Goal: Task Accomplishment & Management: Manage account settings

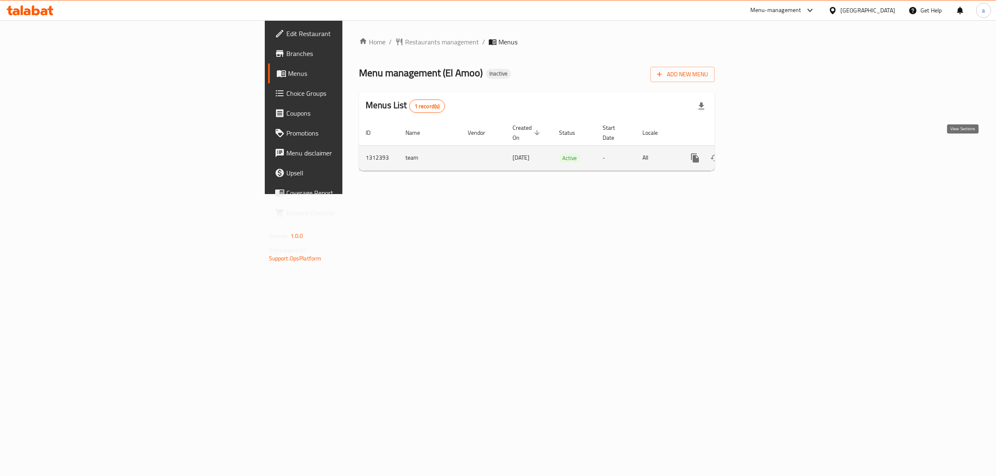
click at [760, 153] on icon "enhanced table" at bounding box center [755, 158] width 10 height 10
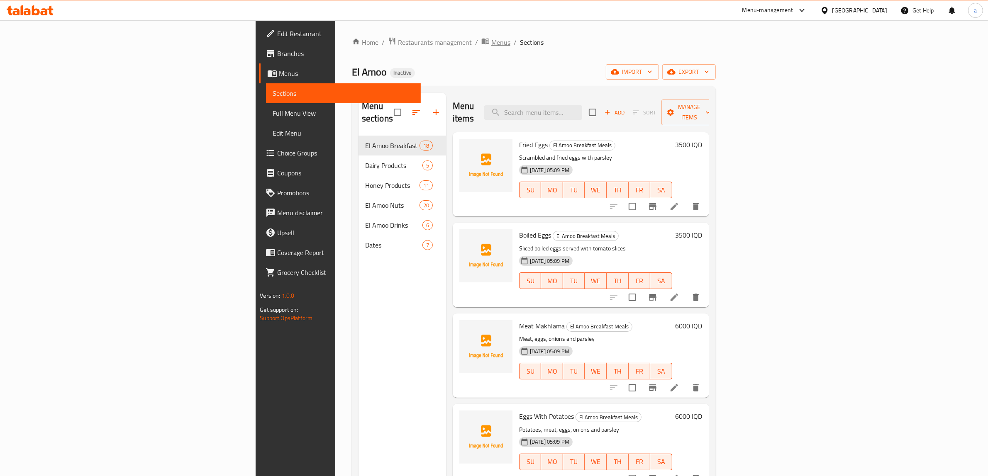
click at [481, 41] on span "breadcrumb" at bounding box center [486, 42] width 10 height 11
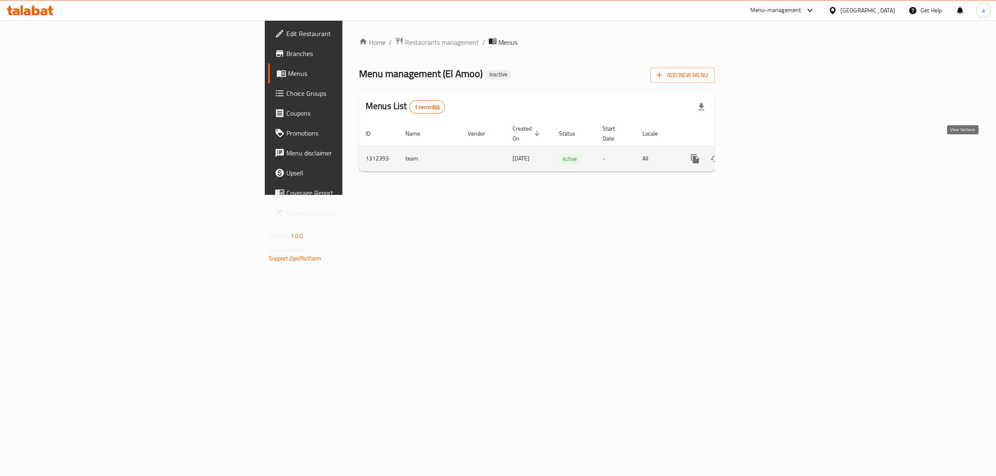
click at [765, 156] on link "enhanced table" at bounding box center [755, 159] width 20 height 20
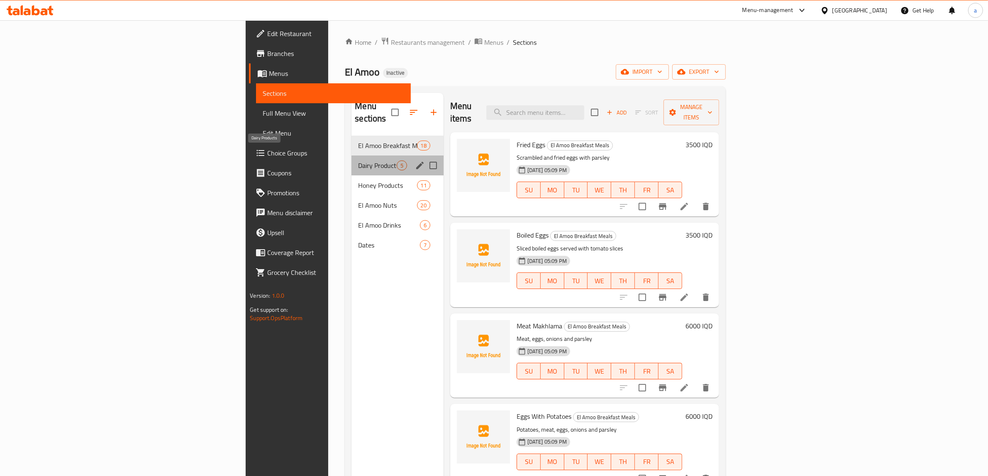
click at [358, 161] on span "Dairy Products" at bounding box center [377, 166] width 38 height 10
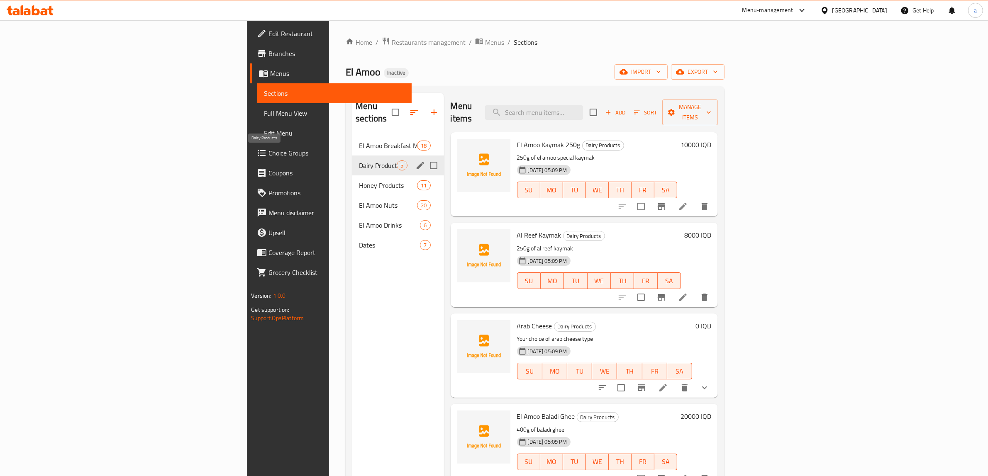
click at [352, 160] on div "Dairy Products 5" at bounding box center [397, 166] width 91 height 20
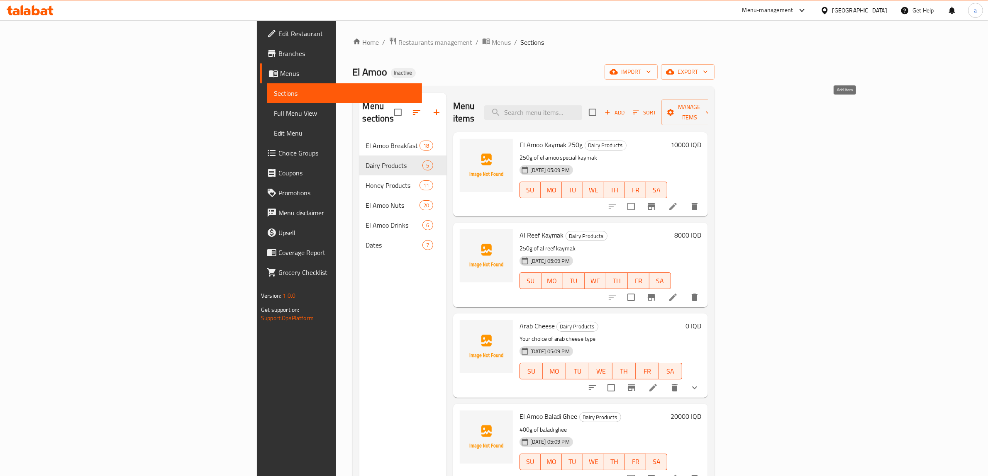
click at [626, 108] on span "Add" at bounding box center [614, 113] width 22 height 10
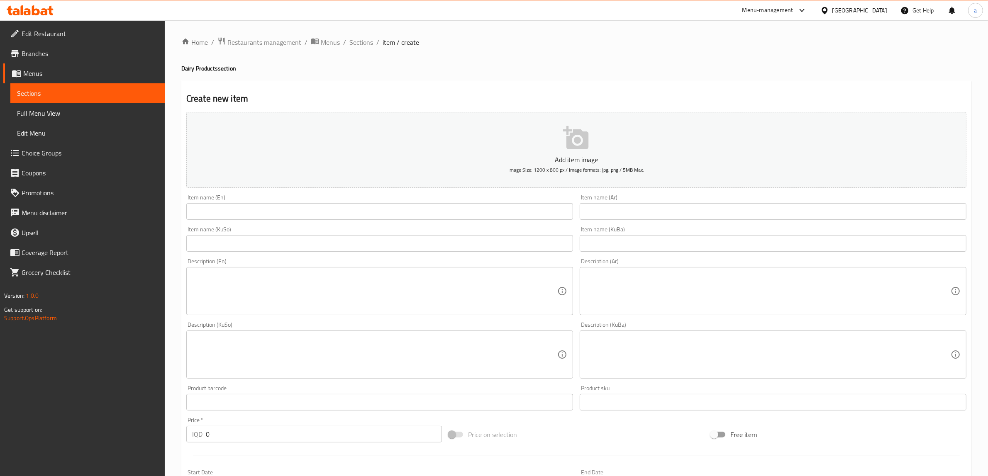
click at [346, 41] on ol "Home / Restaurants management / Menus / Sections / item / create" at bounding box center [576, 42] width 790 height 11
click at [366, 43] on span "Sections" at bounding box center [361, 42] width 24 height 10
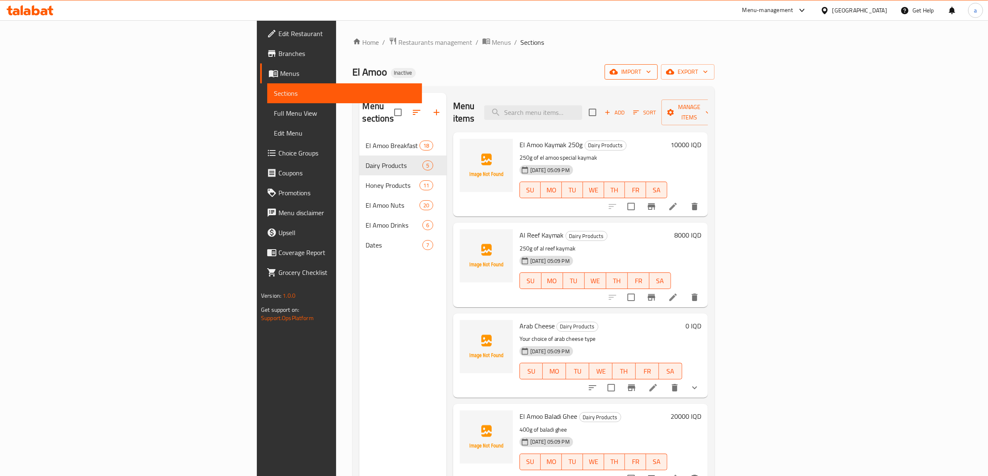
click at [651, 77] on span "import" at bounding box center [631, 72] width 40 height 10
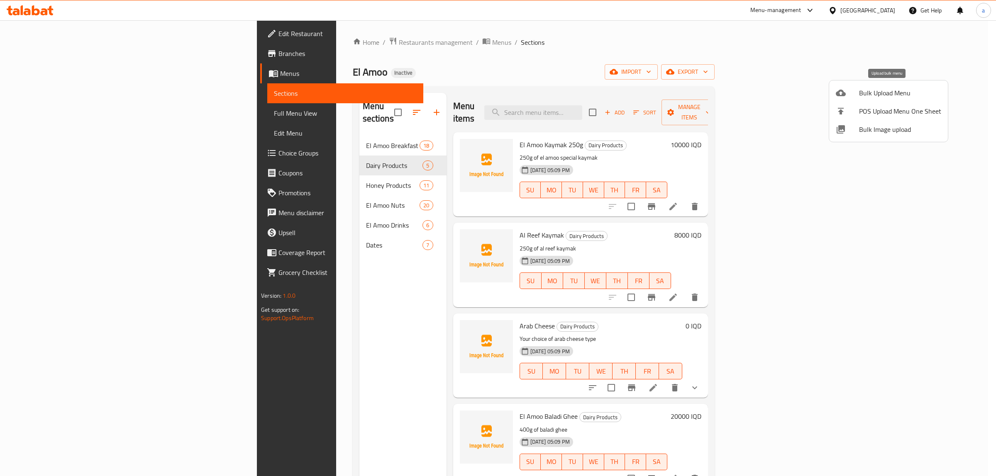
click at [860, 94] on span "Bulk Upload Menu" at bounding box center [900, 93] width 82 height 10
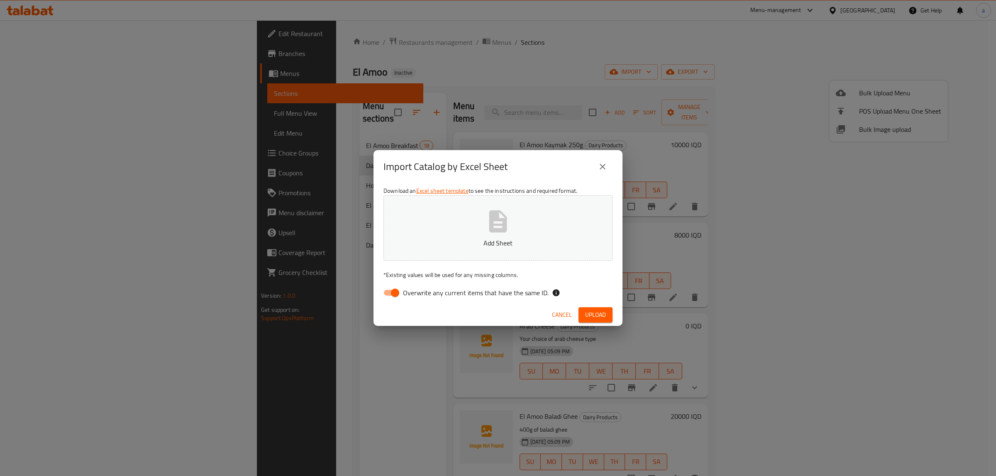
click at [394, 297] on input "Overwrite any current items that have the same ID." at bounding box center [394, 293] width 47 height 16
checkbox input "false"
click at [439, 241] on p "Add Sheet" at bounding box center [497, 243] width 203 height 10
click at [589, 312] on span "Upload" at bounding box center [595, 315] width 21 height 10
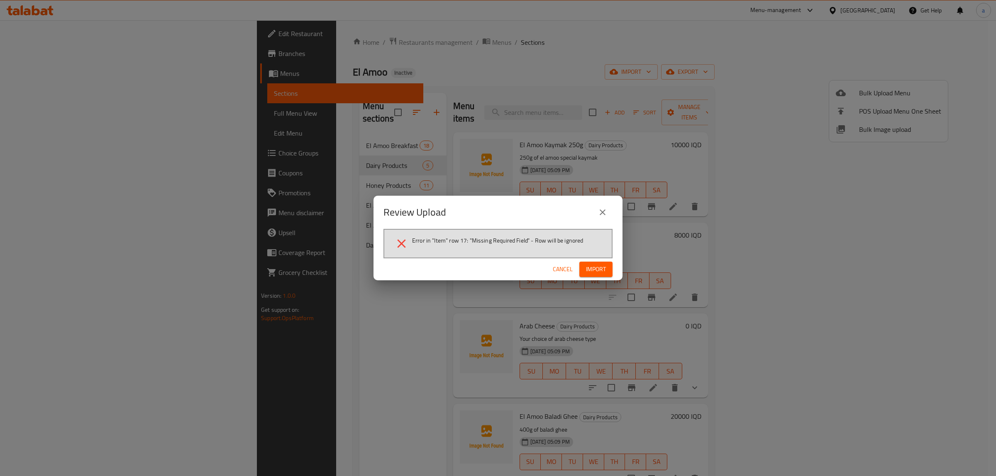
click at [602, 214] on icon "close" at bounding box center [603, 213] width 6 height 6
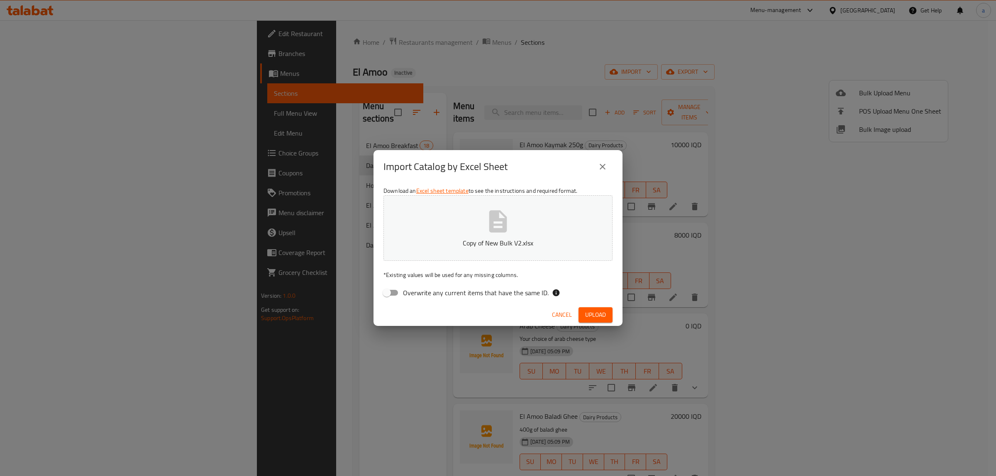
click at [505, 238] on p "Copy of New Bulk V2.xlsx" at bounding box center [497, 243] width 203 height 10
click at [582, 312] on button "Upload" at bounding box center [595, 314] width 34 height 15
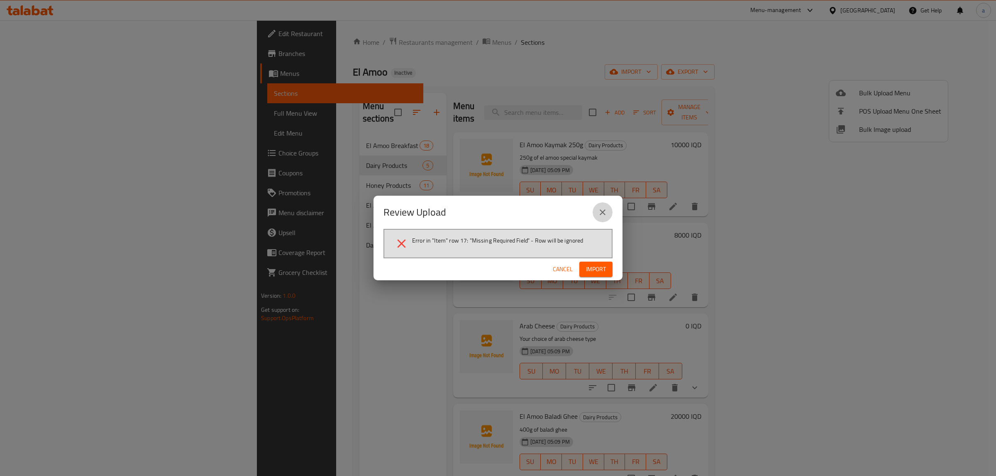
click at [607, 216] on button "close" at bounding box center [603, 212] width 20 height 20
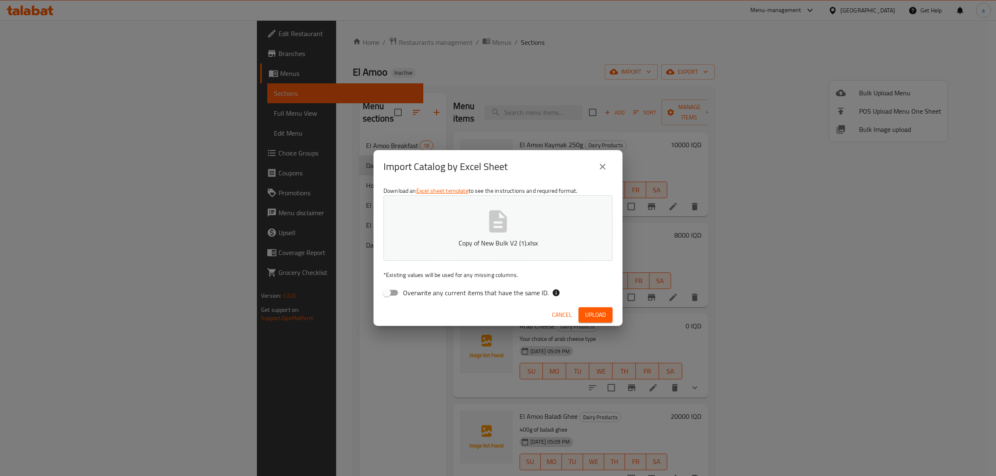
click at [606, 168] on icon "close" at bounding box center [603, 167] width 10 height 10
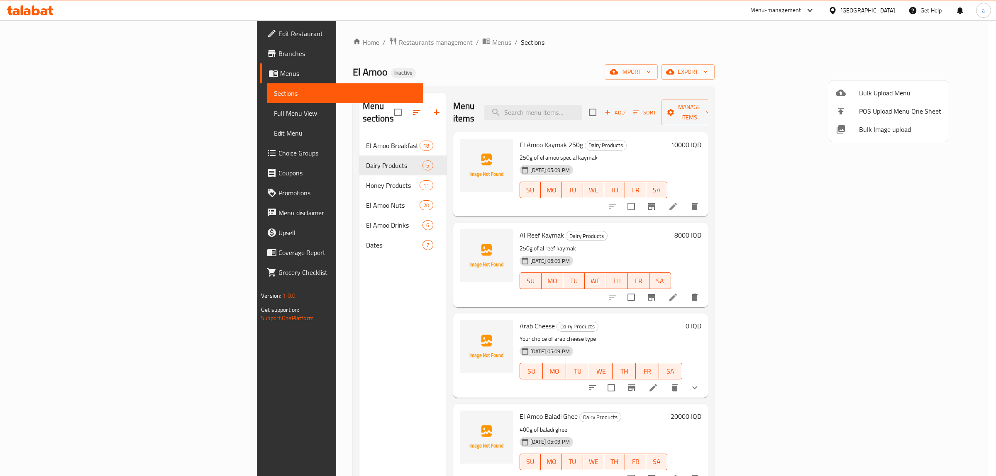
click at [868, 90] on span "Bulk Upload Menu" at bounding box center [900, 93] width 82 height 10
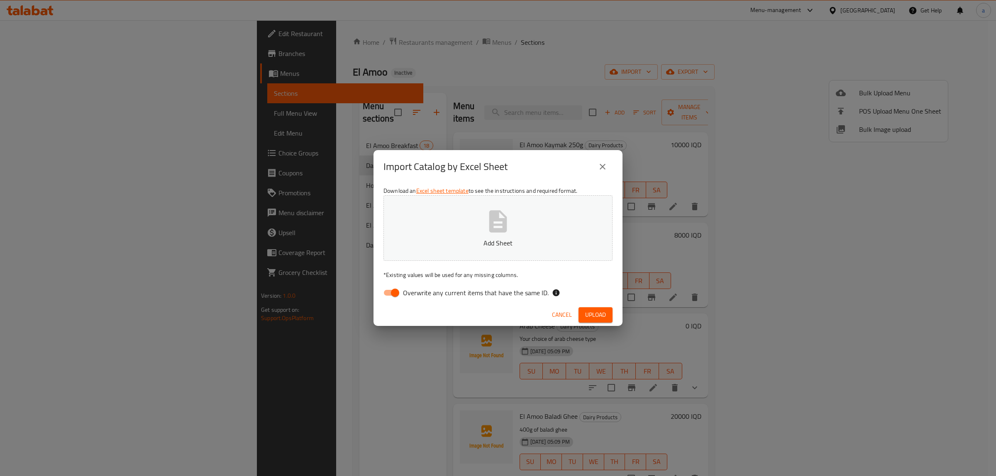
click at [520, 216] on button "Add Sheet" at bounding box center [497, 228] width 229 height 66
click at [393, 295] on input "Overwrite any current items that have the same ID." at bounding box center [394, 293] width 47 height 16
checkbox input "false"
click at [609, 315] on button "Upload" at bounding box center [595, 314] width 34 height 15
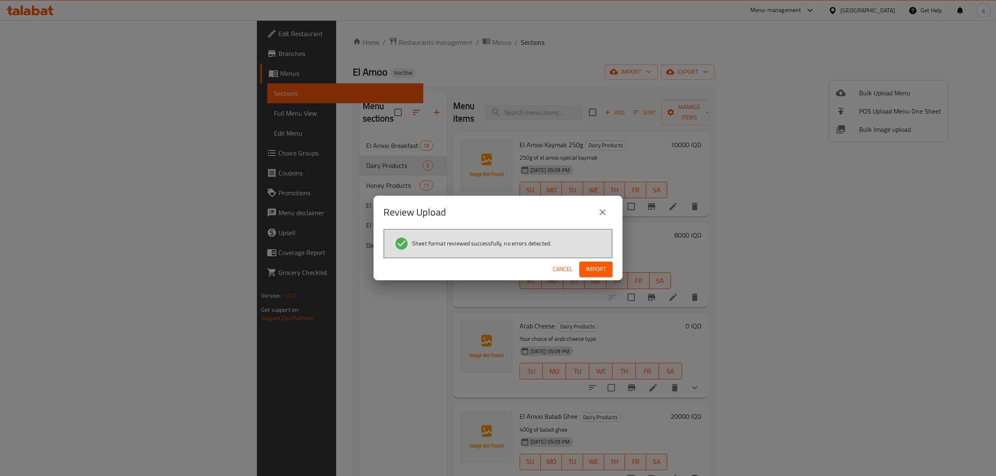
click at [600, 266] on span "Import" at bounding box center [596, 269] width 20 height 10
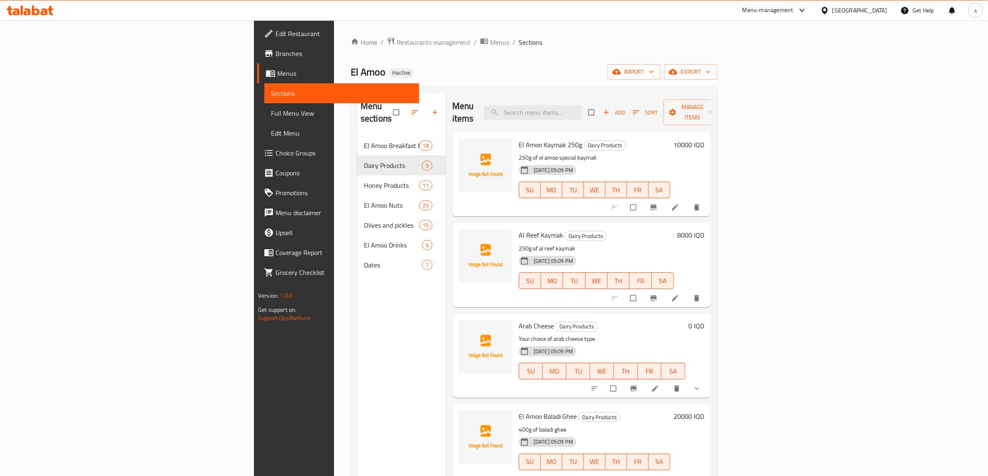
click at [271, 113] on span "Full Menu View" at bounding box center [341, 113] width 141 height 10
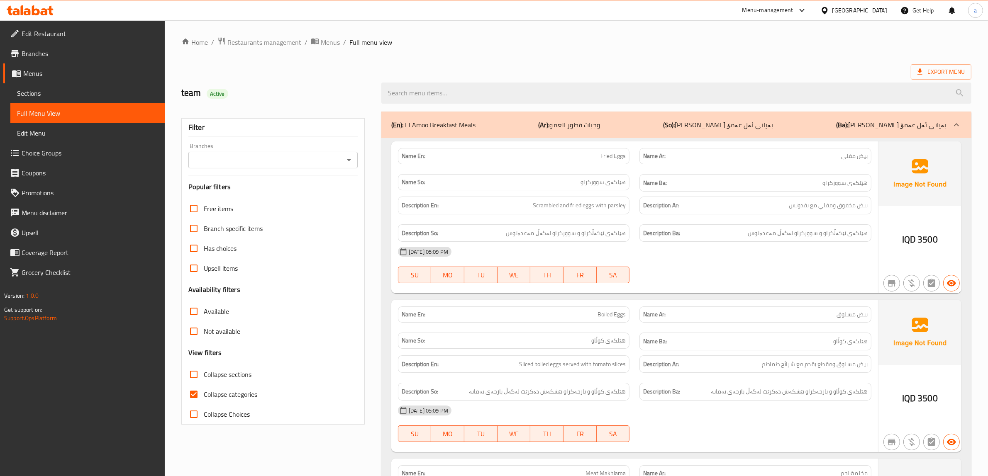
click at [195, 373] on input "Collapse sections" at bounding box center [194, 375] width 20 height 20
checkbox input "true"
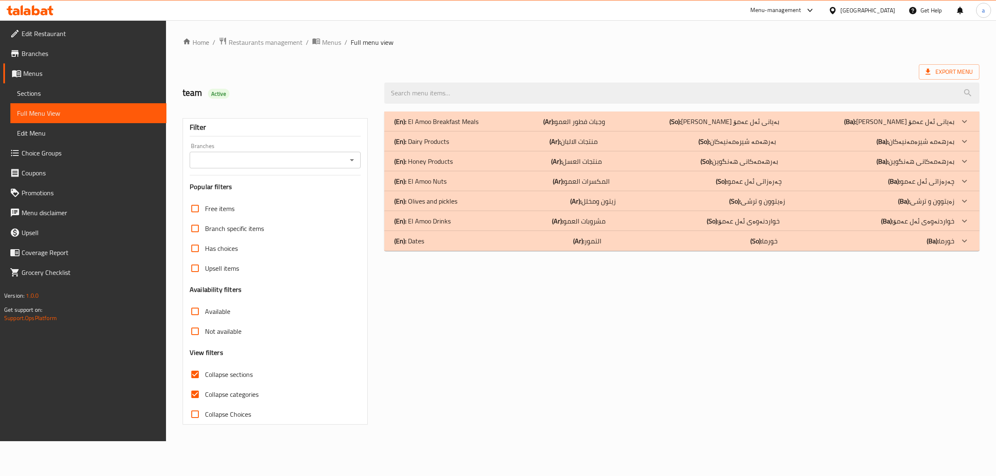
click at [76, 30] on span "Edit Restaurant" at bounding box center [91, 34] width 138 height 10
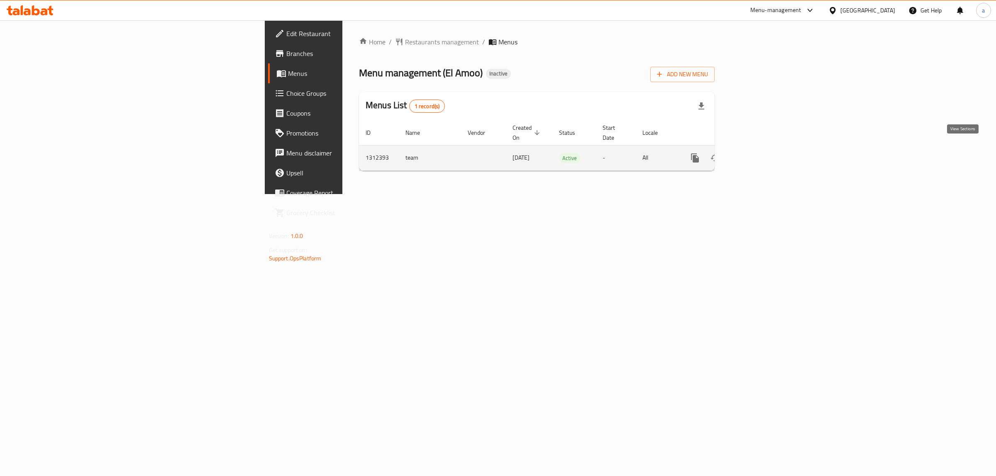
click at [759, 154] on icon "enhanced table" at bounding box center [754, 157] width 7 height 7
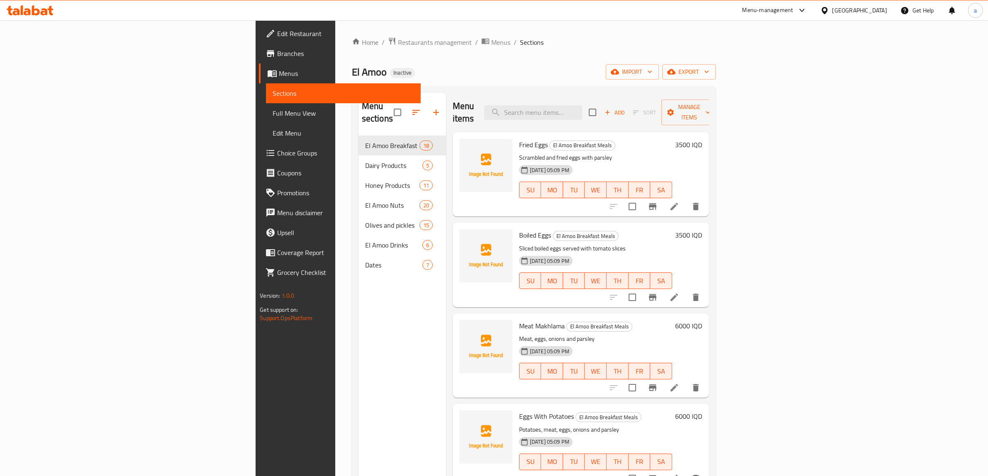
click at [273, 109] on span "Full Menu View" at bounding box center [343, 113] width 141 height 10
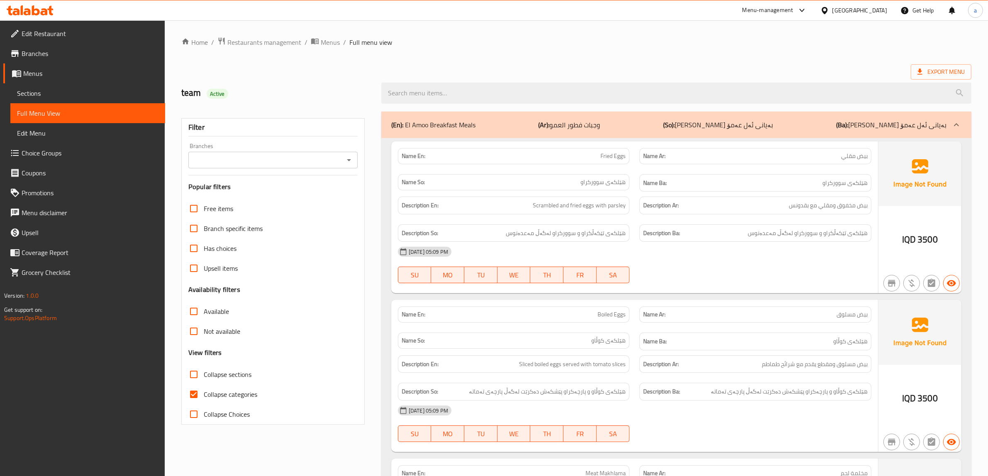
click at [194, 395] on input "Collapse categories" at bounding box center [194, 395] width 20 height 20
checkbox input "false"
click at [194, 374] on input "Collapse sections" at bounding box center [194, 375] width 20 height 20
checkbox input "true"
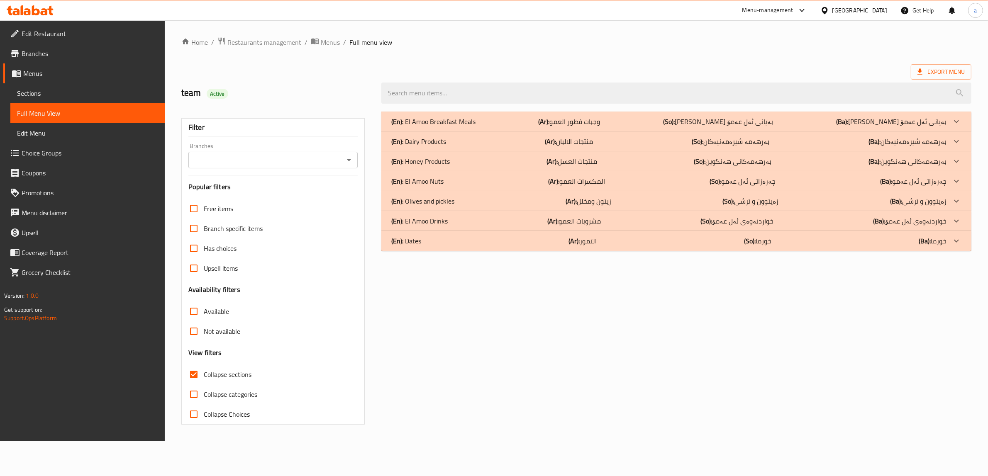
click at [349, 158] on icon "Open" at bounding box center [349, 160] width 10 height 10
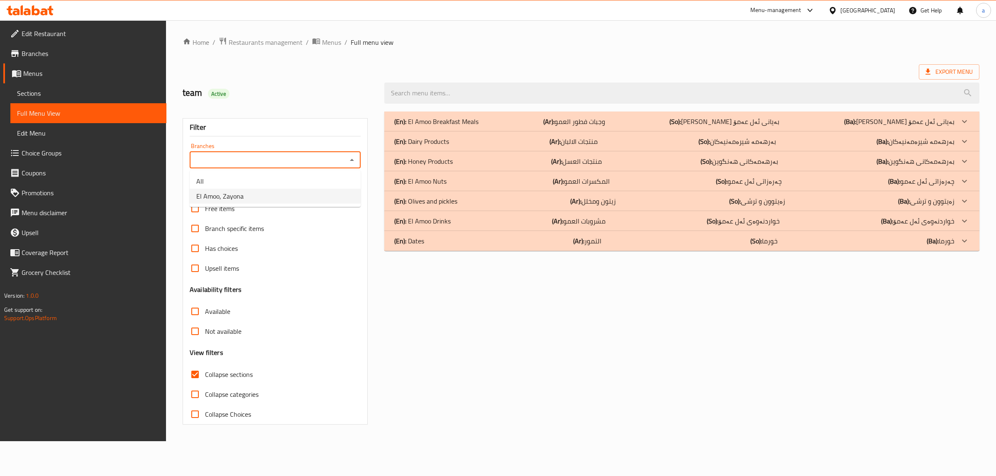
click at [309, 198] on li "El Amoo, Zayona" at bounding box center [275, 196] width 171 height 15
type input "El Amoo, Zayona"
click at [443, 196] on p "(En): Olives and pickles" at bounding box center [425, 201] width 63 height 10
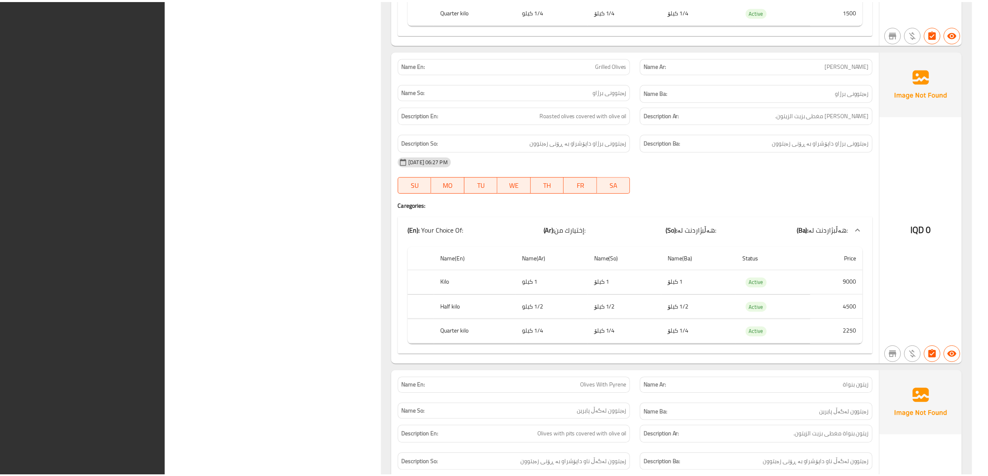
scroll to position [4625, 0]
